Goal: Find specific page/section: Find specific page/section

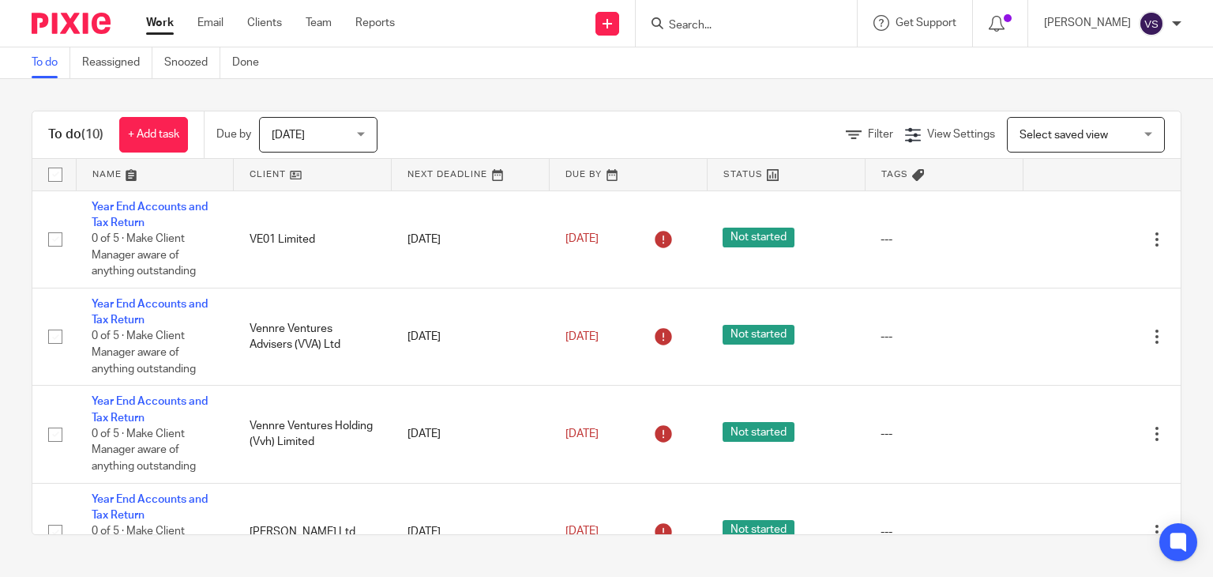
click at [676, 23] on input "Search" at bounding box center [739, 26] width 142 height 14
click at [679, 26] on input "Search" at bounding box center [739, 26] width 142 height 14
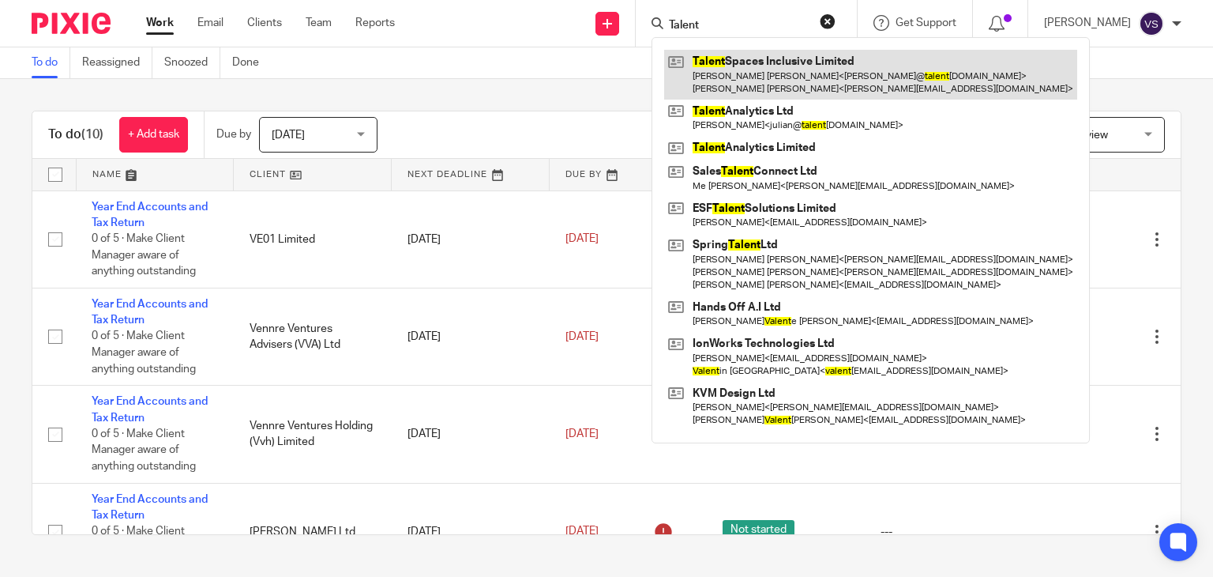
type input "Talent"
click at [787, 61] on link at bounding box center [870, 74] width 413 height 49
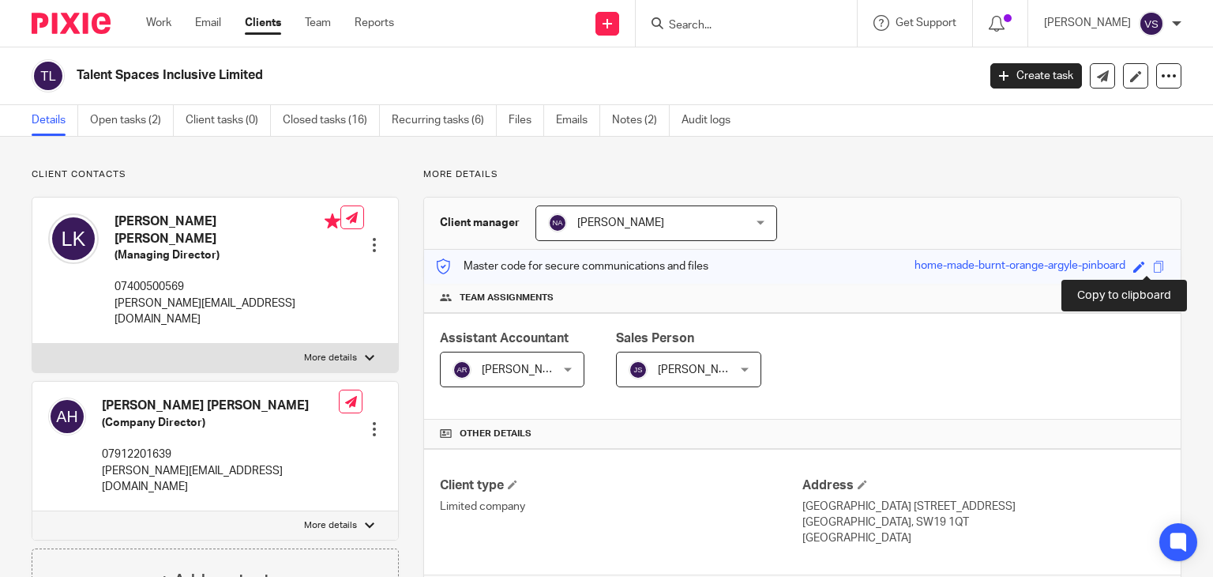
click at [1153, 265] on span at bounding box center [1159, 267] width 12 height 12
click at [698, 26] on input "Search" at bounding box center [739, 26] width 142 height 14
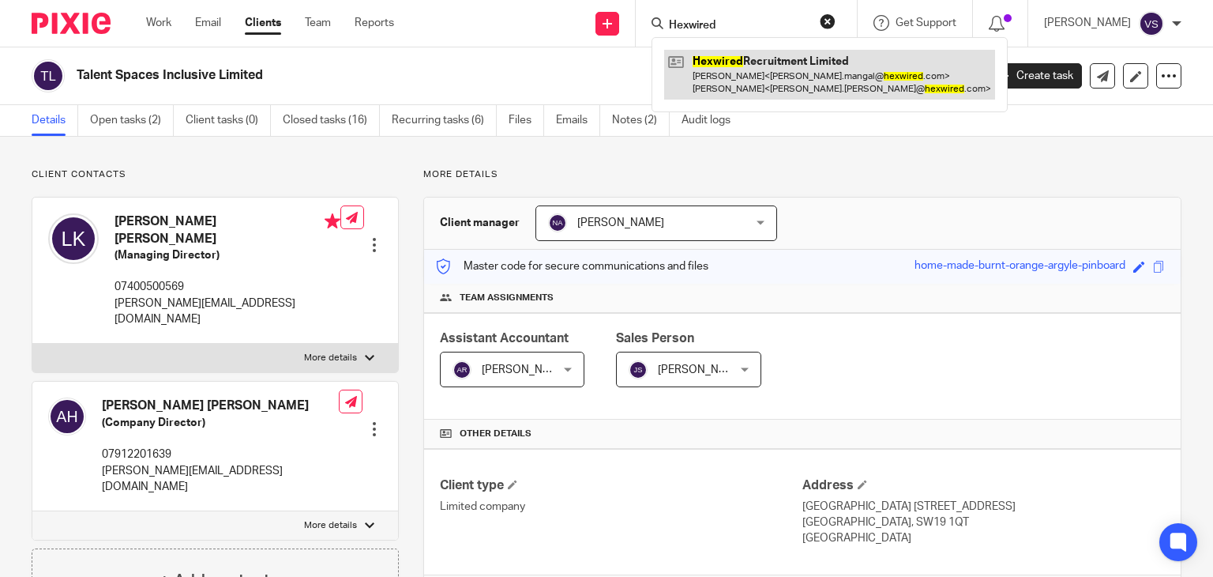
type input "Hexwired"
click at [739, 62] on link at bounding box center [829, 74] width 331 height 49
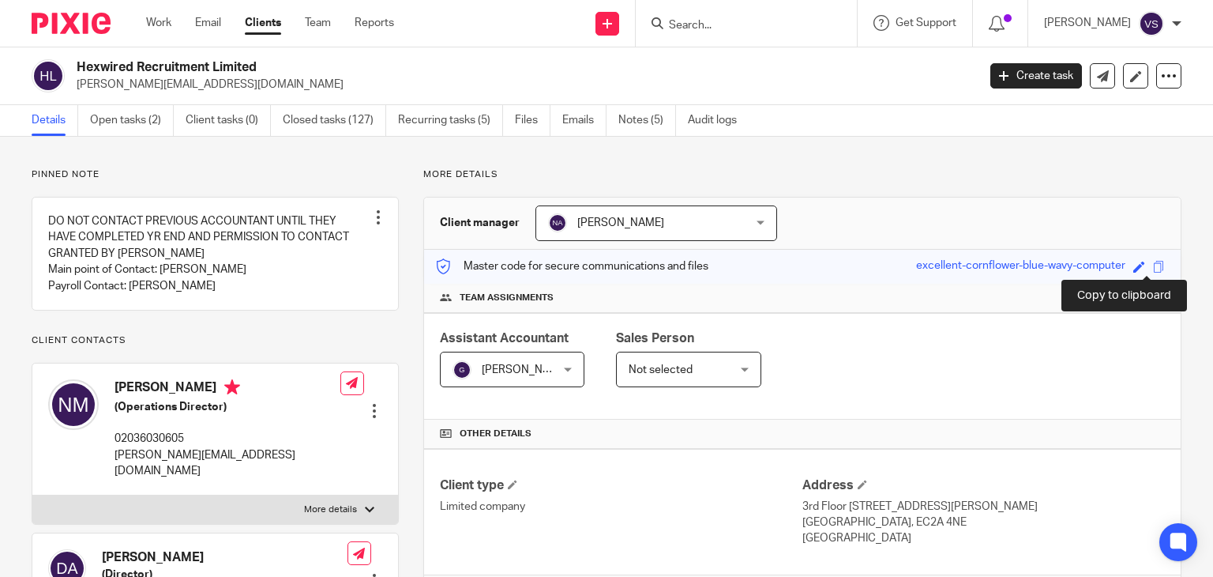
click at [1153, 268] on span at bounding box center [1159, 267] width 12 height 12
click at [1153, 267] on span at bounding box center [1159, 267] width 12 height 12
click at [1153, 266] on span at bounding box center [1159, 267] width 12 height 12
click at [1153, 269] on span at bounding box center [1159, 267] width 12 height 12
